Goal: Use online tool/utility: Utilize a website feature to perform a specific function

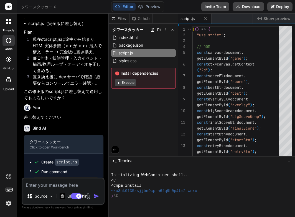
scroll to position [507, 0]
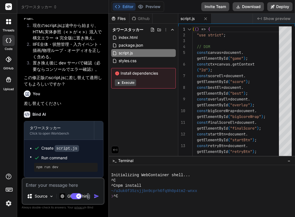
click at [131, 84] on button "Execute" at bounding box center [125, 82] width 21 height 7
type textarea "x"
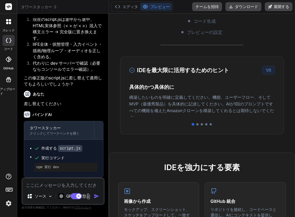
scroll to position [117, 0]
click at [196, 124] on div at bounding box center [197, 124] width 2 height 2
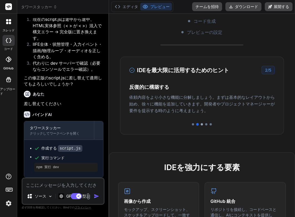
click at [201, 124] on div at bounding box center [202, 124] width 2 height 2
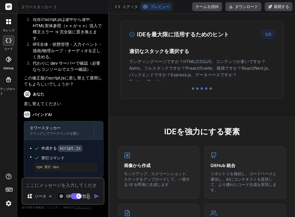
scroll to position [154, 0]
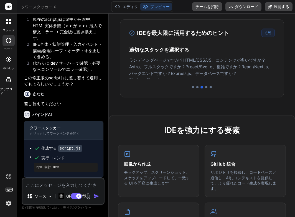
drag, startPoint x: 164, startPoint y: 73, endPoint x: 164, endPoint y: 82, distance: 8.9
click at [164, 82] on div "IDEを最大限に活用するためのヒント 3 / 5 具体的かつ具体的に 構築したいものを明確に定義してください。機能、ユーザーフロー、そしてMVP（最優秀製品）…" at bounding box center [202, 58] width 164 height 78
click at [202, 87] on div at bounding box center [202, 87] width 146 height 2
click at [205, 87] on div at bounding box center [206, 87] width 2 height 2
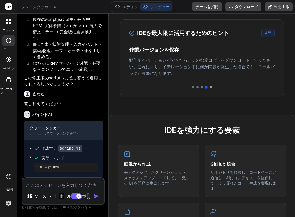
click at [210, 88] on div at bounding box center [211, 87] width 2 height 2
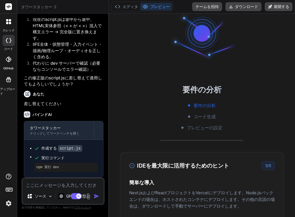
scroll to position [24, 0]
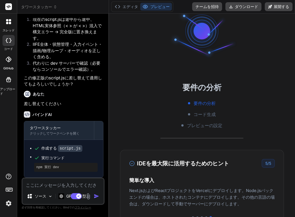
click at [198, 113] on font "コード生成" at bounding box center [204, 114] width 22 height 6
click at [133, 7] on font "エディタ" at bounding box center [131, 6] width 16 height 5
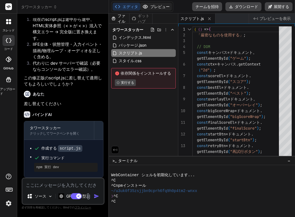
click at [150, 5] on font "プレビュー" at bounding box center [159, 6] width 19 height 5
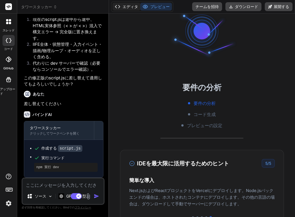
click at [129, 6] on font "エディタ" at bounding box center [131, 6] width 16 height 5
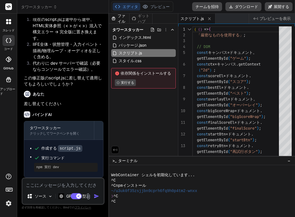
click at [263, 19] on font "プレビューを表示" at bounding box center [274, 18] width 31 height 5
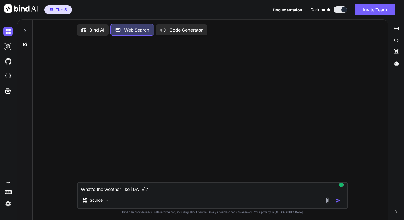
scroll to position [2, 0]
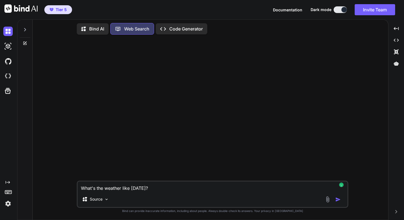
click at [174, 27] on p "Code Generator" at bounding box center [186, 29] width 34 height 7
type textarea "x"
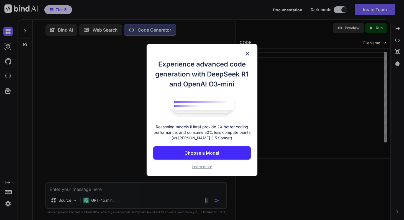
click at [248, 53] on img at bounding box center [247, 53] width 7 height 7
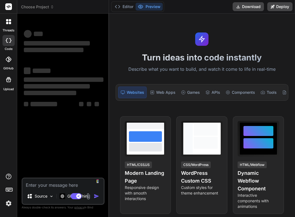
click at [8, 216] on icon "button" at bounding box center [5, 221] width 6 height 6
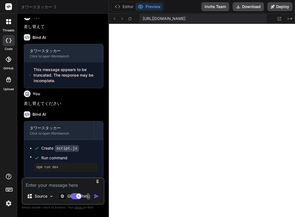
scroll to position [226, 0]
type textarea "x"
click at [50, 186] on textarea at bounding box center [62, 183] width 81 height 10
type textarea "k"
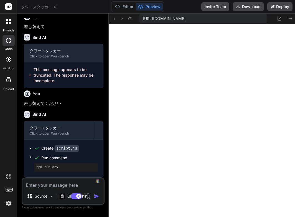
type textarea "x"
type textarea "こ"
type textarea "x"
type textarea "こr"
type textarea "x"
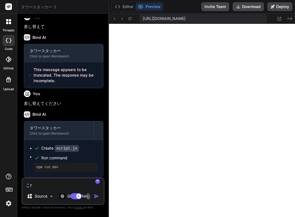
type textarea "これ"
type textarea "x"
type textarea "これw"
type textarea "x"
type textarea "これを"
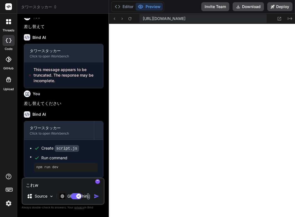
type textarea "x"
type textarea "これをm"
type textarea "x"
type textarea "これをも"
type textarea "x"
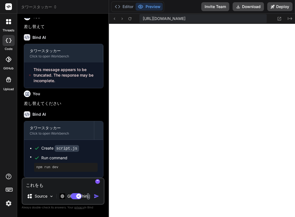
type textarea "これをもt"
type textarea "x"
type textarea "これをもっt"
type textarea "x"
type textarea "これをもっと"
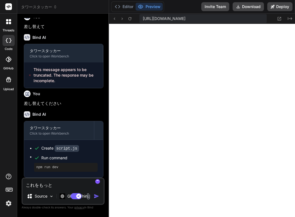
type textarea "x"
type textarea "これをもっとお"
type textarea "x"
type textarea "これをもっとおm"
type textarea "x"
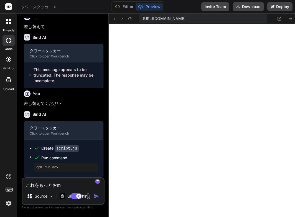
type textarea "これをもっとおも"
type textarea "x"
type textarea "これをもっとおもs"
type textarea "x"
type textarea "これをもっとおもし"
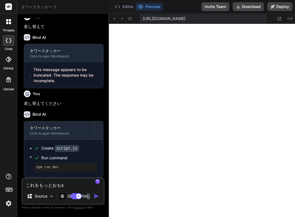
type textarea "x"
type textarea "これをもっとおもしr"
type textarea "x"
type textarea "これをもっとおもしろ"
type textarea "x"
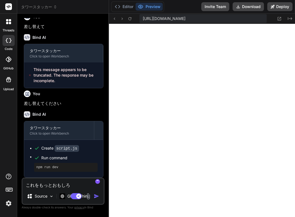
type textarea "これをもっとおもしろk"
type textarea "x"
type textarea "これをもっと面白く"
type textarea "x"
type textarea "これをもっと面白くk"
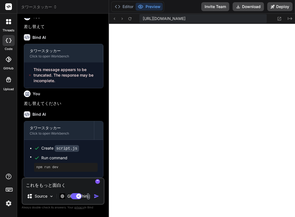
type textarea "x"
type textarea "これをもっと面白くか"
type textarea "x"
type textarea "これをもっと面白く買い"
type textarea "x"
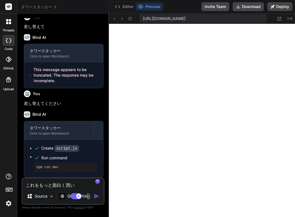
type textarea "これをもっと面白くかいz"
type textarea "x"
type textarea "これをもっと面白くかいぜ"
type textarea "x"
type textarea "これをもっと面白くかいぜn"
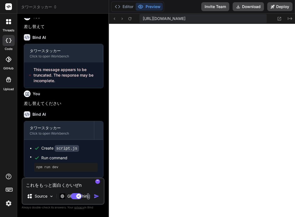
type textarea "x"
type textarea "これをもっと面白く改善"
type textarea "x"
type textarea "これをもっと面白く改善d"
type textarea "x"
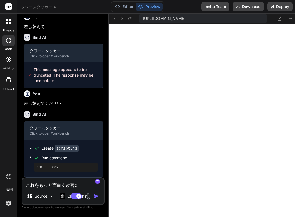
type textarea "これをもっと面白く改善で"
type textarea "x"
type textarea "これをもっと面白く改善でk"
type textarea "x"
type textarea "これをもっと面白く改善でき"
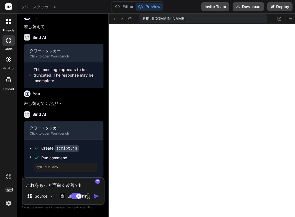
type textarea "x"
type textarea "これをもっと面白く改善できr"
type textarea "x"
type textarea "これをもっと面白く改善できる"
type textarea "x"
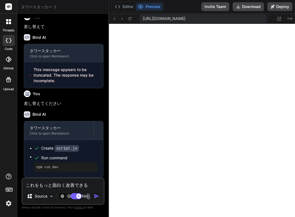
type textarea "これをもっと面白く改善できる？"
type textarea "x"
type textarea "これをもっと面白く改善できる？ もっと面白く改善できる？"
type textarea "x"
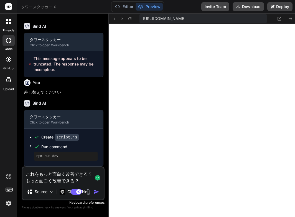
click at [51, 182] on textarea "これをもっと面白く改善できる？ もっと面白く改善できる？" at bounding box center [62, 175] width 81 height 17
type textarea "これをもっと面白く改善できる？"
type textarea "x"
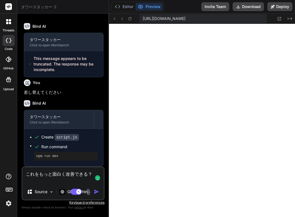
type textarea "これをもっと面白く改善できる？ t"
type textarea "x"
type textarea "これをもっと面白く改善できる？ た"
type textarea "x"
type textarea "これをもっと面白く改善できる？"
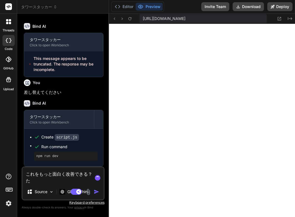
type textarea "x"
type textarea "これをもっと面白く改善できる？ あ"
type textarea "x"
type textarea "これをもっと面白く改善できる？ あt"
type textarea "x"
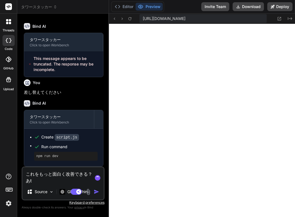
type textarea "これをもっと面白く改善できる？ あと"
type textarea "x"
type textarea "これをもっと面白く改善できる？ あとS"
type textarea "x"
type textarea "これをもっと面白く改善できる？ あとSN"
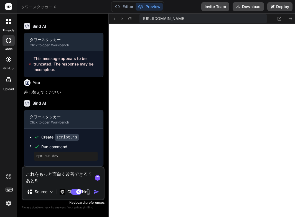
type textarea "x"
type textarea "これをもっと面白く改善できる？ あとSNS"
type textarea "x"
type textarea "これをもっと面白く改善できる？ あとSNSs"
type textarea "x"
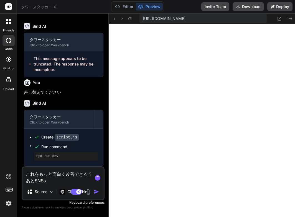
type textarea "これをもっと面白く改善できる？ あとSNSし"
type textarea "x"
type textarea "これをもっと面白く改善できる？ あとSNSしl"
type textarea "x"
type textarea "これをもっと面白く改善できる？ あとSNSシェ"
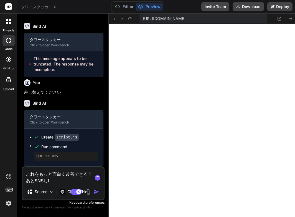
type textarea "x"
type textarea "これをもっと面白く改善できる？ あとSNSシェア"
type textarea "x"
type textarea "これをもっと面白く改善できる？ あとSNSシェアm"
type textarea "x"
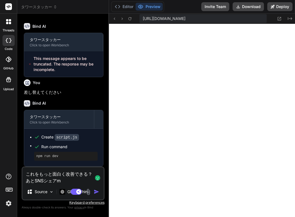
type textarea "これをもっと面白く改善できる？ あとSNSシェアも"
type textarea "x"
type textarea "これをもっと面白く改善できる？ あとSNSシェアもs"
type textarea "x"
type textarea "これをもっと面白く改善できる？ あとSNSシェアもし"
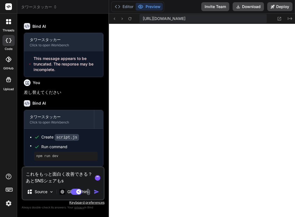
type textarea "x"
type textarea "これをもっと面白く改善できる？ あとSNSシェアもしt"
type textarea "x"
type textarea "これをもっと面白く改善できる？ あとSNSシェアもして"
type textarea "x"
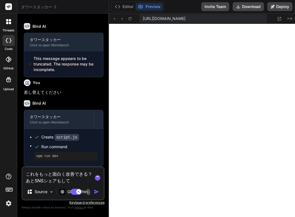
type textarea "これをもっと面白く改善できる？ あとSNSしぇあもし"
type textarea "x"
type textarea "これをもっと面白く改善できる？ あとSNSシェアもしt"
type textarea "x"
type textarea "これをもっと面白く改善できる？ あとSNSしぇあもし"
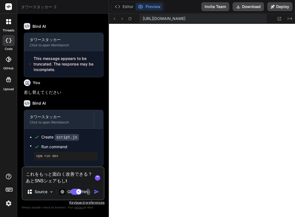
type textarea "x"
type textarea "これをもっと面白く改善できる？ あとSNSしぇあも"
type textarea "x"
type textarea "これをもっと面白く改善できる？ あとSNSしぇあもd"
type textarea "x"
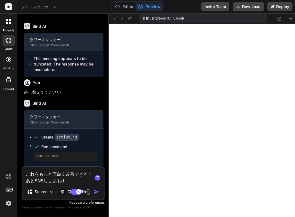
type textarea "これをもっと面白く改善できる？ あとSNSシェアもで"
type textarea "x"
type textarea "これをもっと面白く改善できる？ あとSNSシェアもでk"
type textarea "x"
type textarea "これをもっと面白く改善できる？ あとSNSシェアもでき"
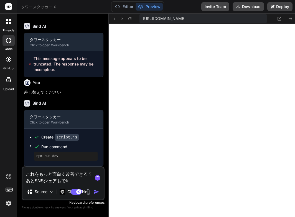
type textarea "x"
type textarea "これをもっと面白く改善できる？ あとSNSシェアもできr"
type textarea "x"
type textarea "これをもっと面白く改善できる？ あとSNSシェアもできる"
type textarea "x"
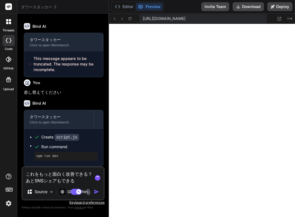
type textarea "これをもっと面白く改善できる？ あとSNSシェアもできるy"
type textarea "x"
type textarea "これをもっと面白く改善できる？ あとSNSシェアもできるよ"
type textarea "x"
type textarea "これをもっと面白く改善できる？ あとSNSシェアもできるよう"
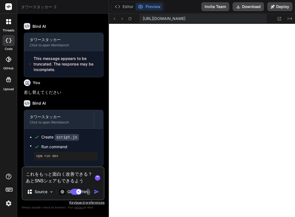
type textarea "x"
type textarea "これをもっと面白く改善できる？ あとSNSシェアもできるようn"
type textarea "x"
type textarea "これをもっと面白く改善できる？ あとSNSシェアもできるように"
type textarea "x"
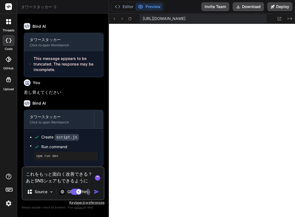
type textarea "これをもっと面白く改善できる？ あとSNSシェアもできるようにs"
type textarea "x"
type textarea "これをもっと面白く改善できる？ あとSNSシェアもできるようにし"
type textarea "x"
type textarea "これをもっと面白く改善できる？ あとSNSシェアもできるようにしt"
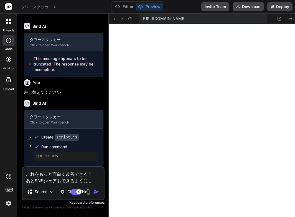
type textarea "x"
type textarea "これをもっと面白く改善できる？ あとSNSシェアもできるようにした"
type textarea "x"
type textarea "これをもっと面白く改善できる？ あとSNSシェアもできるようにしたい"
type textarea "x"
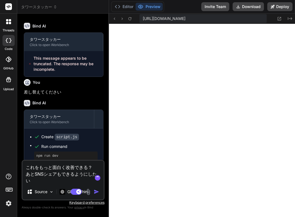
type textarea "これをもっと面白く改善できる？ あとSNSシェアもできるようにしたい あとSNSシェアもできるようにしたい"
type textarea "x"
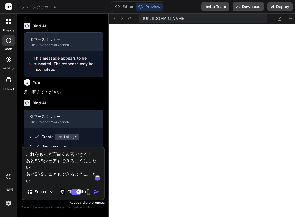
scroll to position [0, 0]
drag, startPoint x: 35, startPoint y: 179, endPoint x: 27, endPoint y: 175, distance: 9.1
click at [27, 175] on textarea "これをもっと面白く改善できる？ あとSNSシェアもできるようにしたい あとSNSシェアもできるようにしたい" at bounding box center [62, 165] width 81 height 37
type textarea "これをもっと面白く改善できる？ あとSNSシェアもできるようにしたい"
type textarea "x"
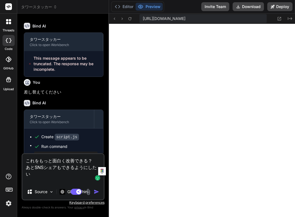
type textarea "これをもっと面白く改善できる？ あとSNSシェアもできるようにしたい"
click at [95, 191] on img "button" at bounding box center [97, 192] width 6 height 6
type textarea "x"
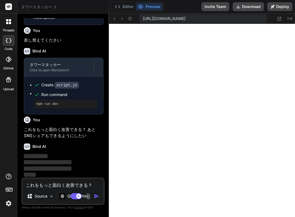
scroll to position [452, 0]
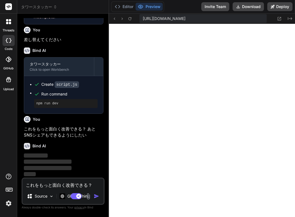
click at [94, 193] on button "button" at bounding box center [98, 196] width 8 height 6
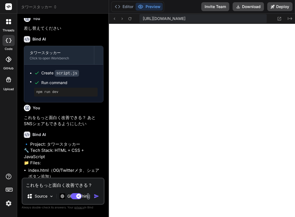
type textarea "x"
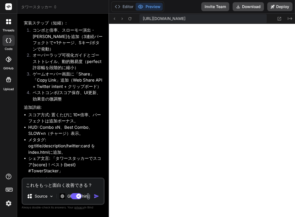
scroll to position [675, 0]
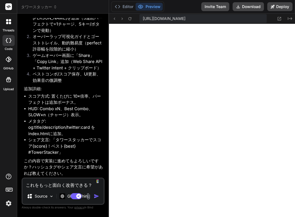
click at [49, 183] on textarea "これをもっと面白く改善できる？ あとSNSシェアもできるようにしたい" at bounding box center [62, 183] width 81 height 10
type textarea "z"
type textarea "x"
type textarea "ぜ"
type textarea "x"
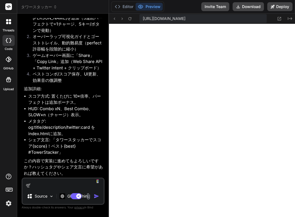
type textarea "ぜn"
type textarea "x"
type textarea "前"
type textarea "x"
type textarea "ぜんb"
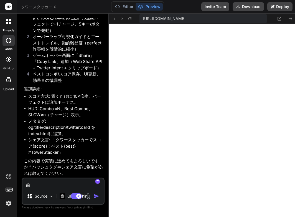
type textarea "x"
type textarea "全部"
type textarea "x"
type textarea "全部t"
type textarea "x"
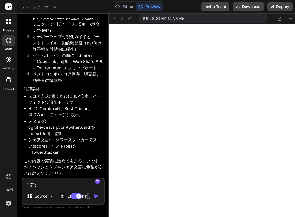
type textarea "全部つ"
type textarea "x"
type textarea "全部つい"
type textarea "x"
type textarea "全部ついk"
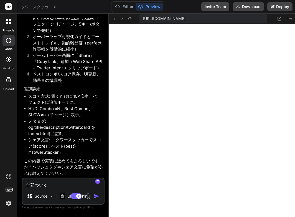
type textarea "x"
type textarea "全部追加"
type textarea "x"
type textarea "全部追加s"
type textarea "x"
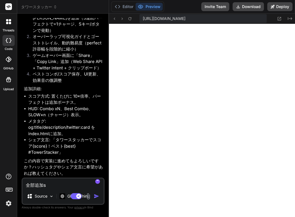
type textarea "全部追加し"
type textarea "x"
type textarea "全部追加しt"
type textarea "x"
type textarea "全部追加して"
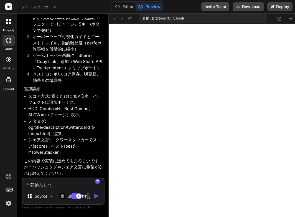
type textarea "x"
type textarea "全部追加して 全部追加して"
type textarea "x"
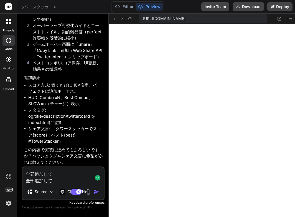
click at [41, 181] on textarea "全部追加して 全部追加して" at bounding box center [62, 175] width 81 height 17
type textarea "全部追加して"
type textarea "x"
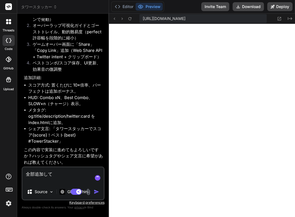
type textarea "全部追加して s"
type textarea "x"
type textarea "全部追加して す"
type textarea "x"
type textarea "全部追加して すb"
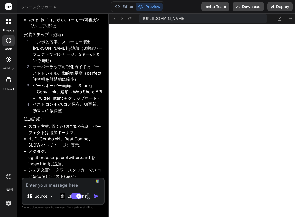
scroll to position [1030, 0]
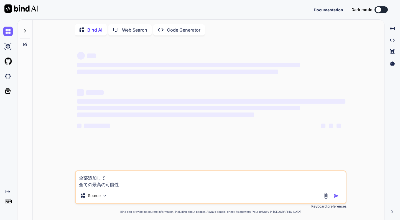
click at [175, 28] on p "Code Generator" at bounding box center [184, 30] width 34 height 7
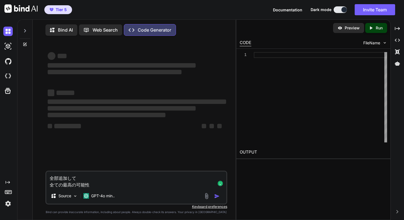
click at [8, 220] on icon "button" at bounding box center [5, 224] width 6 height 6
click at [152, 29] on p "Code Generator" at bounding box center [155, 30] width 34 height 7
click at [8, 206] on img at bounding box center [7, 203] width 9 height 9
type textarea "x"
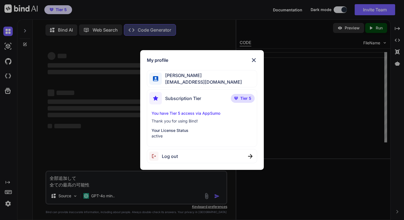
click at [9, 205] on div "My profile Seiichi Miyanohara miyanohara@nbi.academy Subscription Tier Tier 5 Y…" at bounding box center [202, 110] width 404 height 220
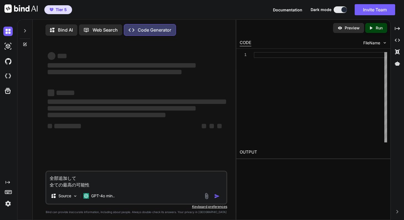
click at [9, 205] on img at bounding box center [7, 203] width 9 height 9
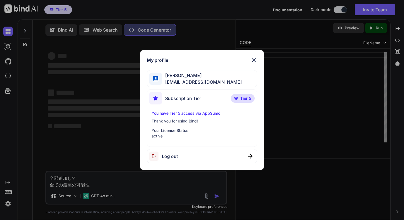
click at [238, 97] on img at bounding box center [236, 98] width 4 height 3
click at [197, 112] on p "You have Tier 5 access via AppSumo" at bounding box center [202, 114] width 101 height 6
click at [197, 72] on span "[PERSON_NAME]" at bounding box center [202, 75] width 80 height 7
click at [9, 91] on div "My profile [PERSON_NAME] [PERSON_NAME][EMAIL_ADDRESS][DOMAIN_NAME] Subscription…" at bounding box center [202, 110] width 404 height 220
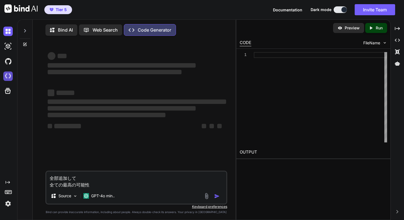
click at [11, 78] on img at bounding box center [7, 76] width 9 height 9
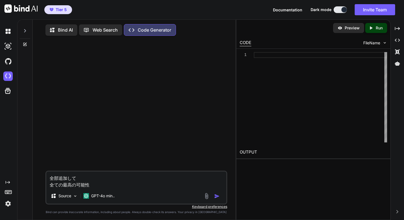
click at [92, 182] on textarea "全部追加して 全ての最高の可能性" at bounding box center [136, 180] width 180 height 17
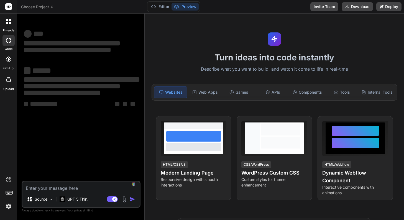
click at [8, 220] on icon "button" at bounding box center [5, 224] width 6 height 6
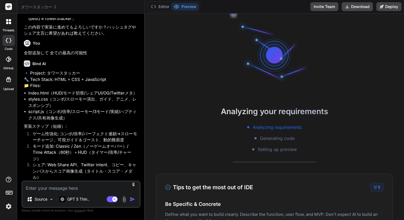
scroll to position [477, 0]
click at [11, 207] on img at bounding box center [8, 206] width 9 height 9
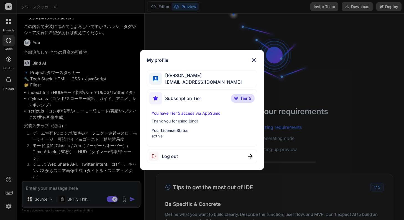
click at [9, 194] on div "My profile [PERSON_NAME] [PERSON_NAME][EMAIL_ADDRESS][DOMAIN_NAME] Subscription…" at bounding box center [202, 110] width 404 height 220
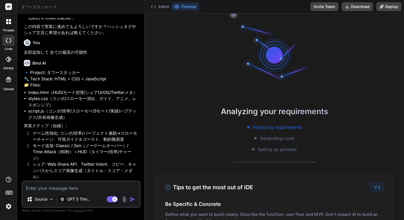
click at [9, 194] on rect at bounding box center [9, 192] width 6 height 3
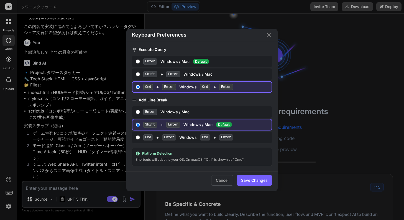
click at [8, 146] on div "Keyboard Preferences Execute Query Enter Windows / Mac Default Shift + Enter Wi…" at bounding box center [202, 110] width 404 height 220
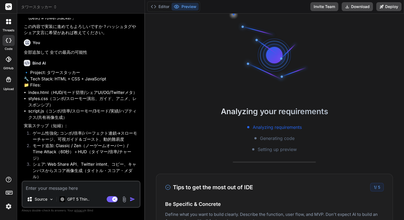
click at [12, 58] on div at bounding box center [8, 59] width 12 height 12
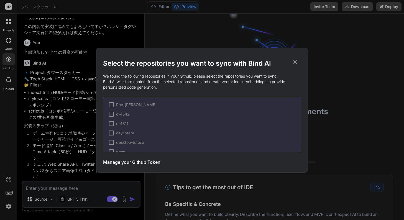
scroll to position [37, 0]
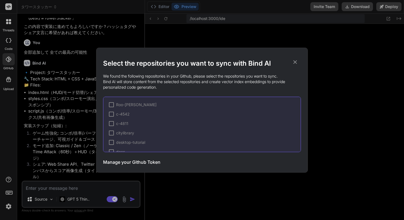
click at [10, 44] on div "Select the repositories you want to sync with Bind AI We found the following re…" at bounding box center [202, 110] width 404 height 220
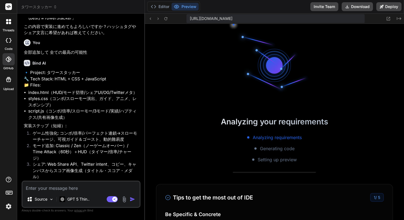
click at [10, 44] on div at bounding box center [8, 40] width 12 height 11
type textarea "x"
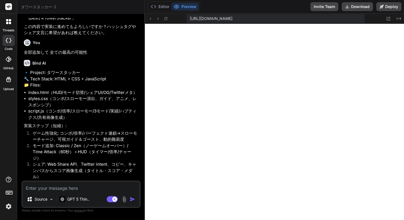
scroll to position [200, 0]
click at [8, 22] on icon at bounding box center [8, 21] width 5 height 5
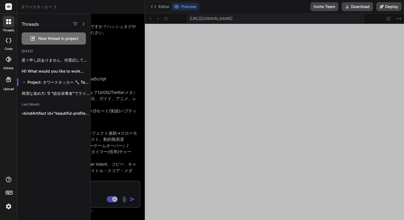
click at [11, 124] on div "threads code GitHub Upload" at bounding box center [8, 110] width 17 height 220
click at [158, 70] on div at bounding box center [248, 117] width 314 height 207
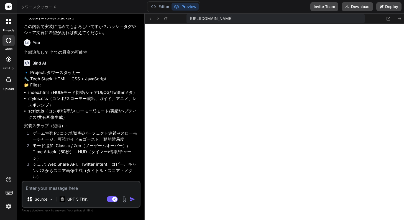
click at [53, 7] on icon at bounding box center [55, 7] width 4 height 4
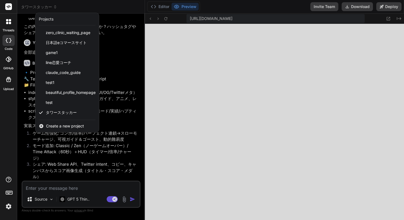
click at [89, 8] on div at bounding box center [202, 110] width 404 height 220
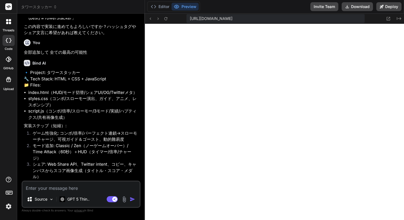
scroll to position [626, 0]
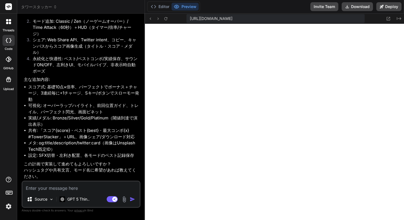
click at [73, 184] on textarea at bounding box center [80, 187] width 117 height 10
paste textarea "全部追加して 全ての最高の可能性"
type textarea "全部追加して 全ての最高の可能性"
type textarea "x"
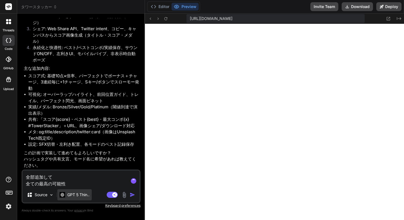
type textarea "全部追加して 全ての最高の可能性"
click at [77, 197] on p "GPT 5 Thin.." at bounding box center [78, 195] width 22 height 6
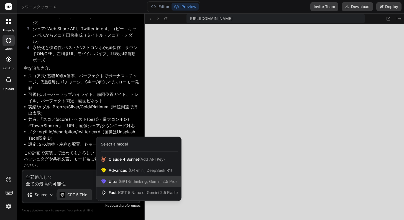
click at [117, 184] on span "Ultra (GPT-5 thinking, Gemini 2.5 Pro)" at bounding box center [143, 182] width 68 height 6
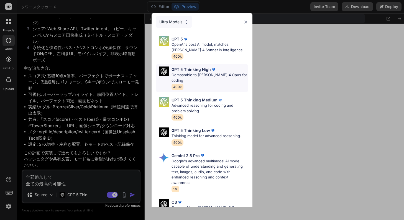
click at [195, 73] on p "Comparable to [PERSON_NAME] 4 Opus for coding" at bounding box center [210, 77] width 77 height 11
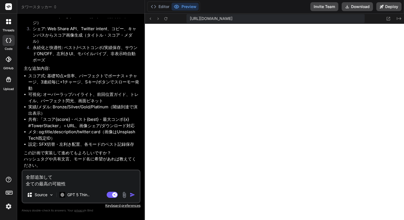
click at [134, 194] on img "button" at bounding box center [133, 195] width 6 height 6
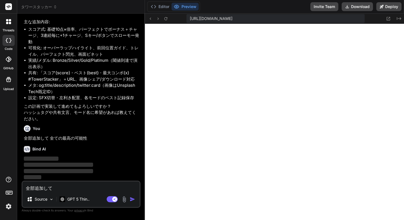
scroll to position [683, 0]
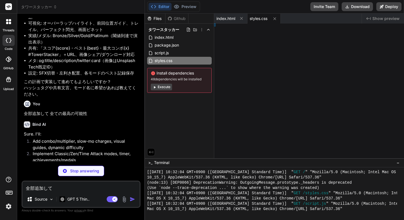
type textarea "x"
type textarea "})();"
type textarea "x"
